Goal: Task Accomplishment & Management: Manage account settings

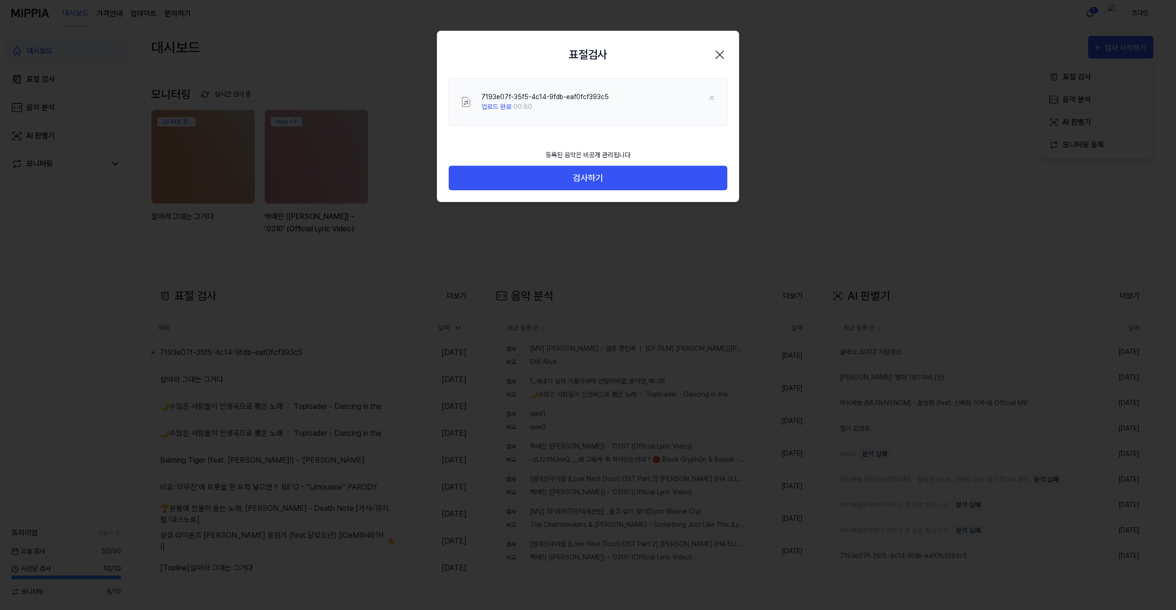
click at [719, 57] on icon "button" at bounding box center [719, 54] width 15 height 15
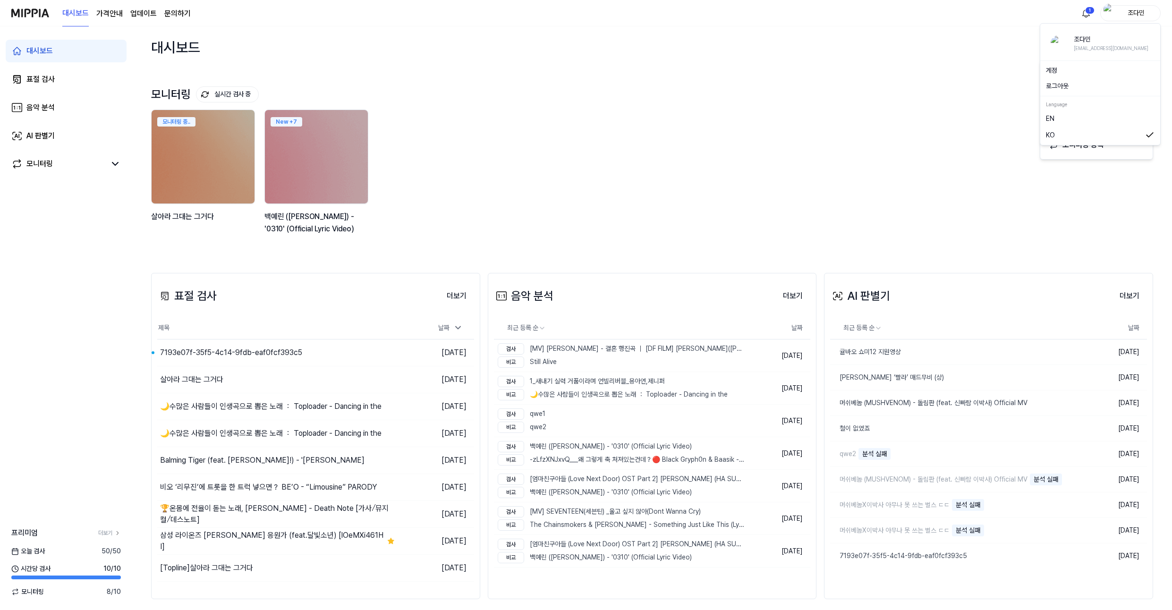
click at [1146, 19] on div "조다민" at bounding box center [1131, 13] width 60 height 16
click at [1110, 81] on button "로그아웃" at bounding box center [1100, 86] width 109 height 10
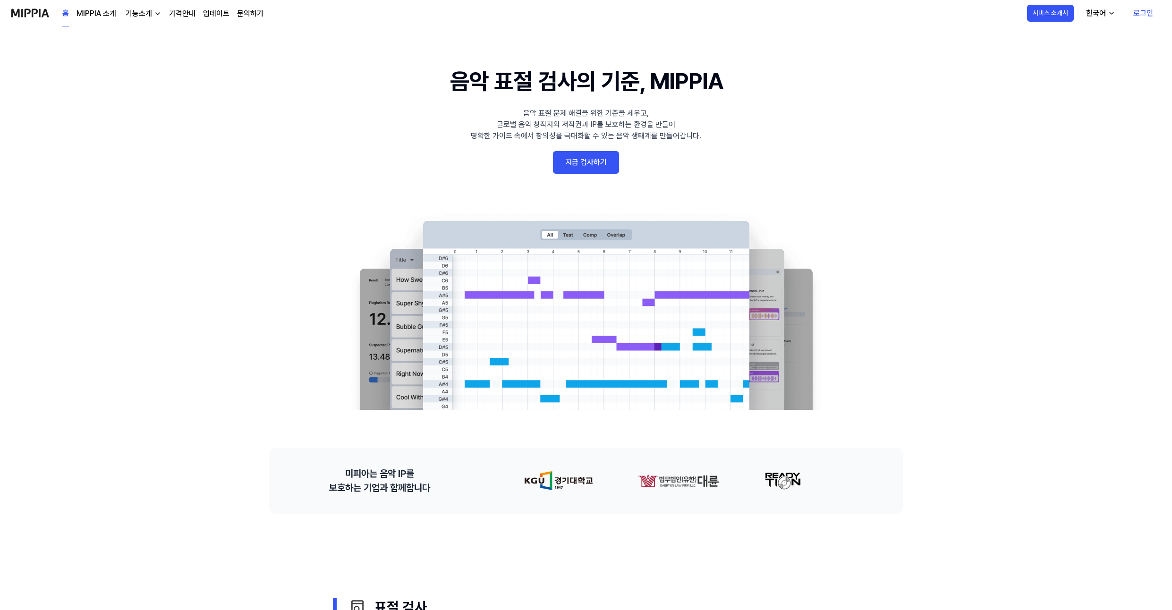
click at [1141, 16] on link "로그인" at bounding box center [1143, 13] width 35 height 26
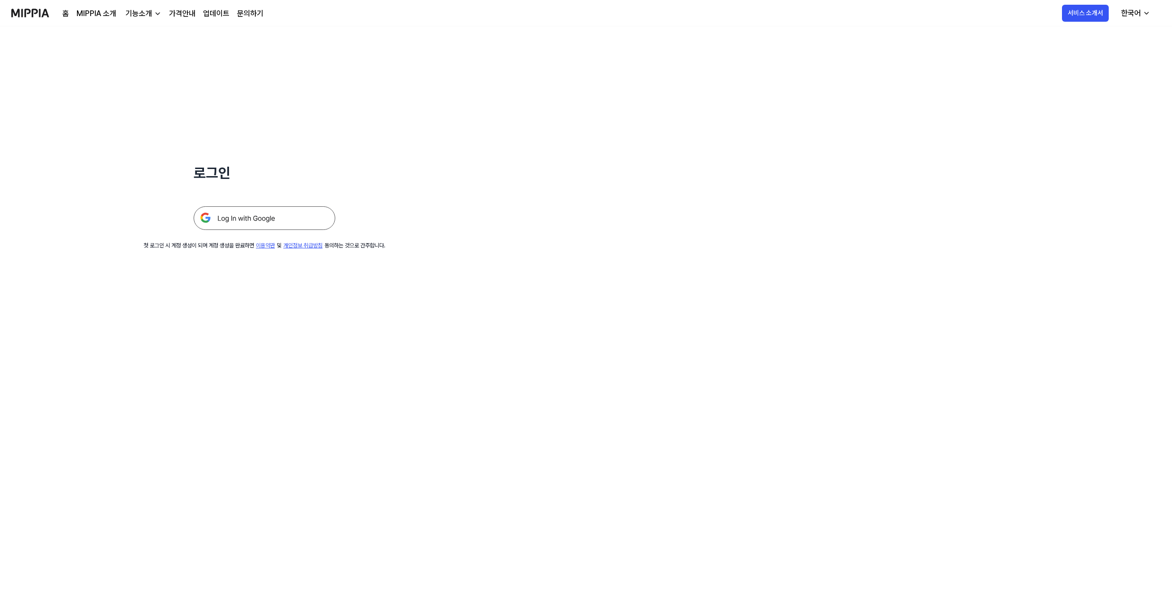
click at [243, 207] on img at bounding box center [265, 218] width 142 height 24
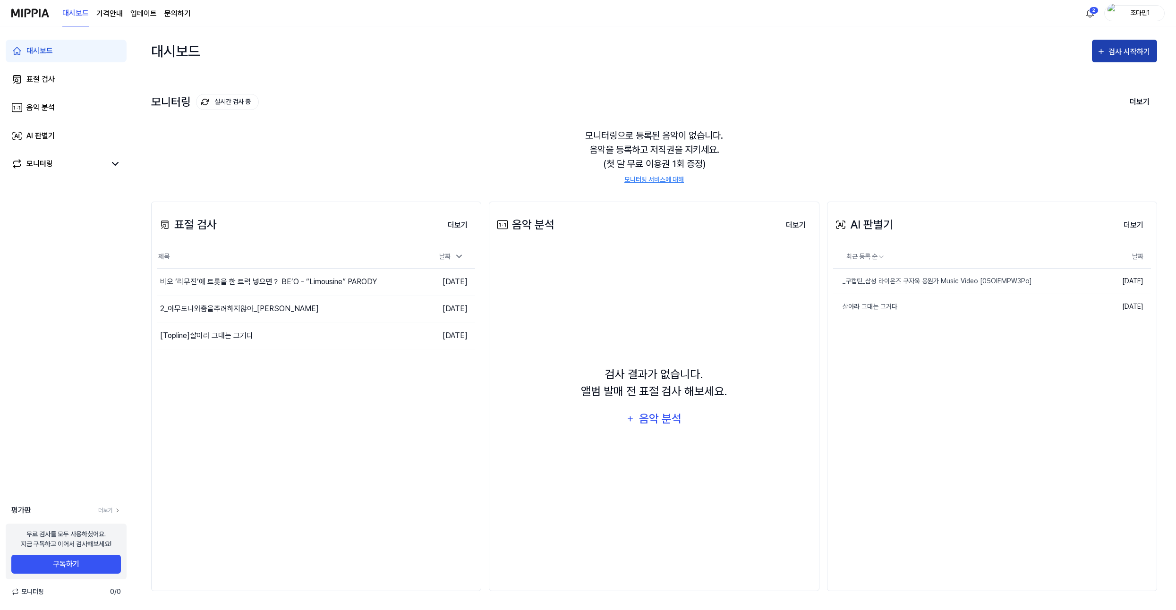
click at [1110, 51] on div "검사 시작하기" at bounding box center [1131, 52] width 44 height 12
click at [884, 148] on div "모니터링으로 등록된 음악이 없습니다. 음악을 등록하고 저작권을 지키세요. (첫 달 무료 이용권 1회 증정) 모니터링 서비스에 대해" at bounding box center [654, 156] width 1006 height 79
click at [1135, 9] on div "조다민1" at bounding box center [1140, 13] width 37 height 10
click at [1075, 91] on button "로그아웃" at bounding box center [1104, 86] width 109 height 10
